Goal: Transaction & Acquisition: Purchase product/service

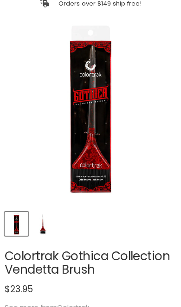
scroll to position [77, 0]
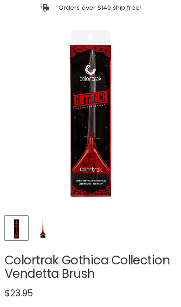
click at [53, 228] on img "Product thumbnails" at bounding box center [43, 228] width 22 height 22
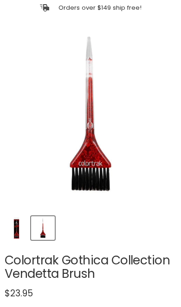
click at [25, 231] on img "Product thumbnails" at bounding box center [17, 228] width 22 height 22
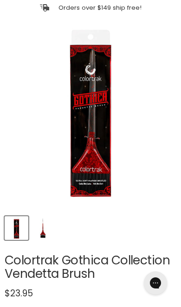
scroll to position [0, 0]
click at [53, 237] on img "Product thumbnails" at bounding box center [43, 228] width 22 height 22
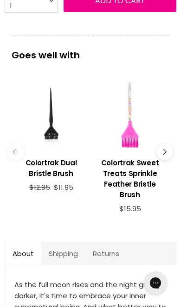
scroll to position [458, 0]
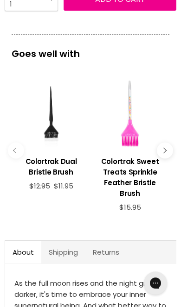
click at [172, 152] on button "Main content" at bounding box center [165, 150] width 16 height 16
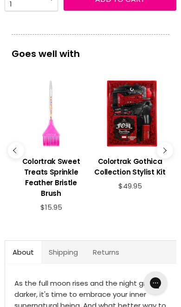
click at [171, 157] on button "Main content" at bounding box center [165, 150] width 16 height 16
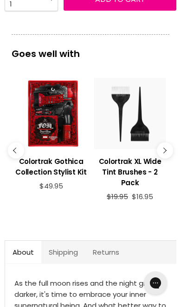
click at [66, 160] on h3 "Colortrak Gothica Collection Stylist Kit" at bounding box center [50, 166] width 71 height 21
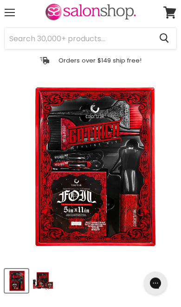
scroll to position [32, 0]
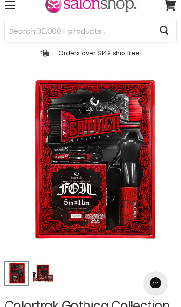
click at [36, 277] on img "Product thumbnails" at bounding box center [43, 274] width 22 height 22
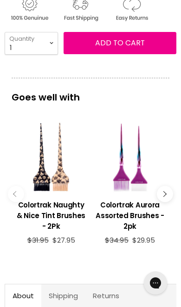
scroll to position [445, 0]
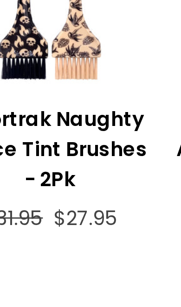
click at [25, 169] on h3 "Colortrak Naughty & Nice Tint Brushes - 2Pk" at bounding box center [50, 185] width 71 height 32
click at [31, 169] on h3 "Colortrak Naughty & Nice Tint Brushes - 2Pk" at bounding box center [50, 185] width 71 height 32
click at [18, 169] on h3 "Colortrak Naughty & Nice Tint Brushes - 2Pk" at bounding box center [50, 185] width 71 height 32
click at [25, 169] on h3 "Colortrak Naughty & Nice Tint Brushes - 2Pk" at bounding box center [50, 185] width 71 height 32
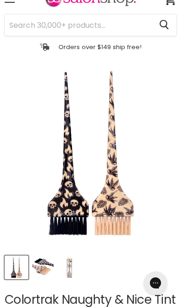
click at [52, 271] on img "Product thumbnails" at bounding box center [43, 268] width 22 height 22
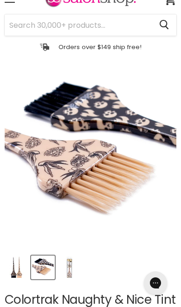
click at [74, 277] on img "Product thumbnails" at bounding box center [69, 268] width 22 height 22
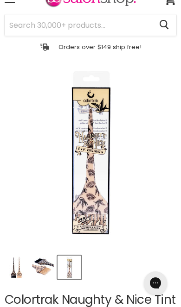
click at [53, 277] on img "Product thumbnails" at bounding box center [43, 268] width 22 height 22
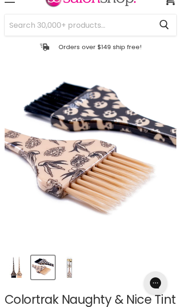
click at [70, 274] on img "Product thumbnails" at bounding box center [69, 268] width 22 height 22
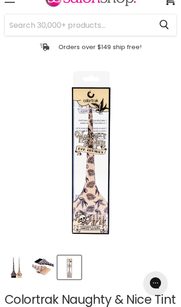
click at [14, 261] on img "Product thumbnails" at bounding box center [17, 268] width 22 height 22
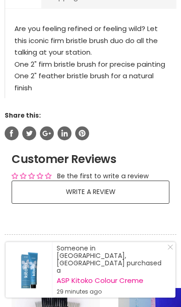
scroll to position [677, 0]
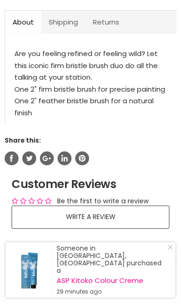
click at [66, 30] on link "Shipping" at bounding box center [63, 22] width 44 height 23
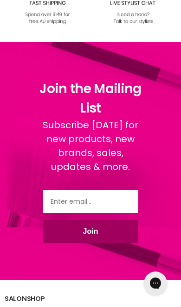
scroll to position [1320, 0]
